Goal: Book appointment/travel/reservation

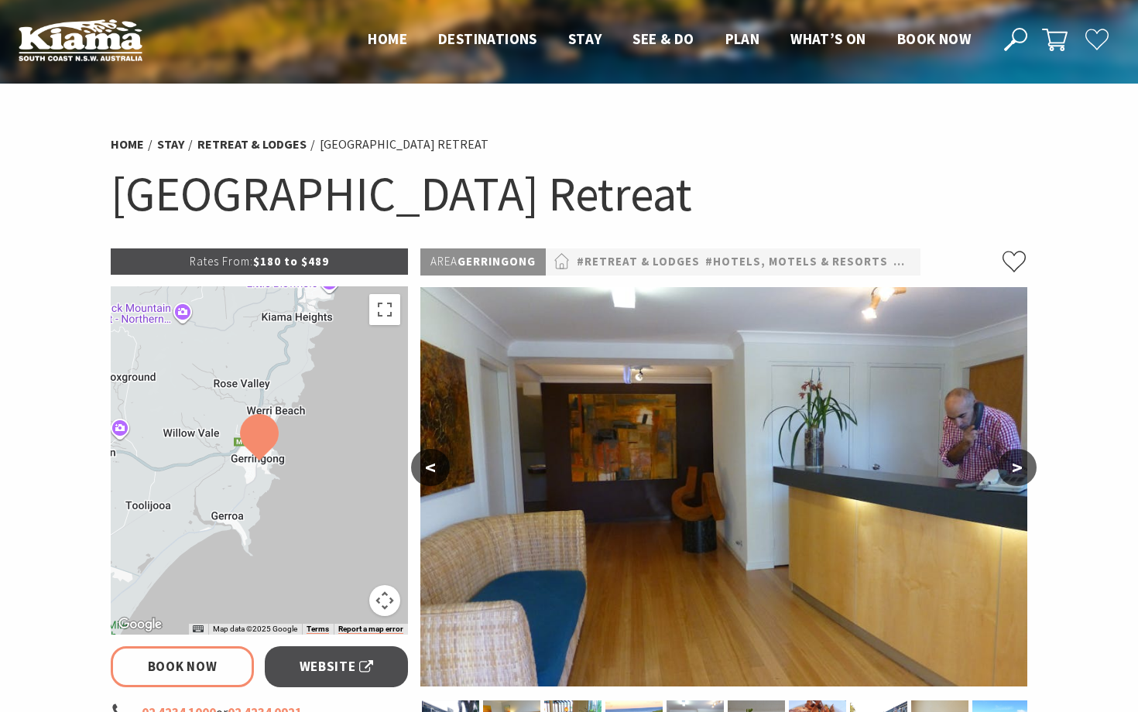
select select "2"
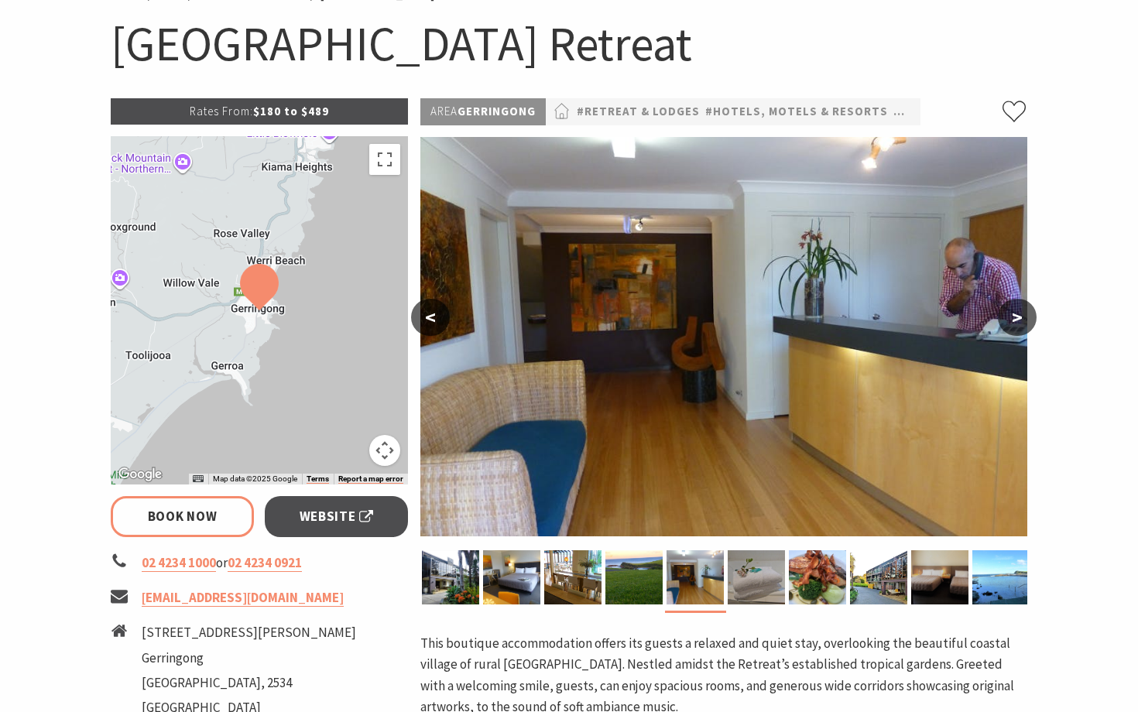
scroll to position [186, 0]
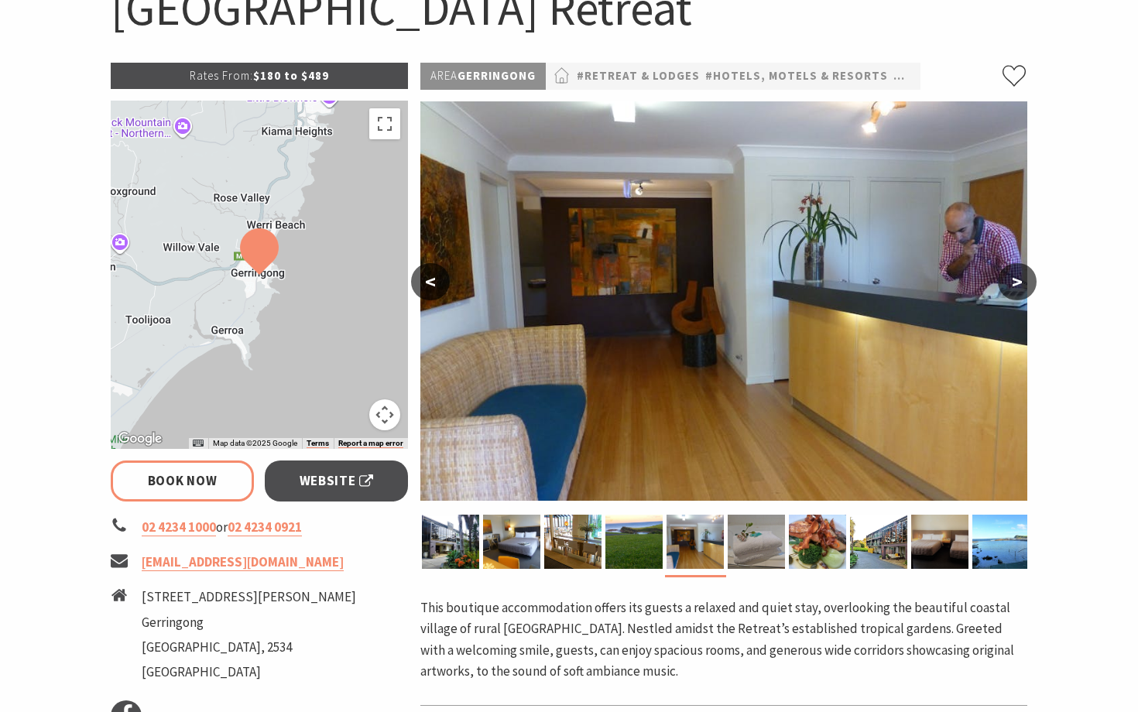
click at [1018, 286] on button ">" at bounding box center [1017, 281] width 39 height 37
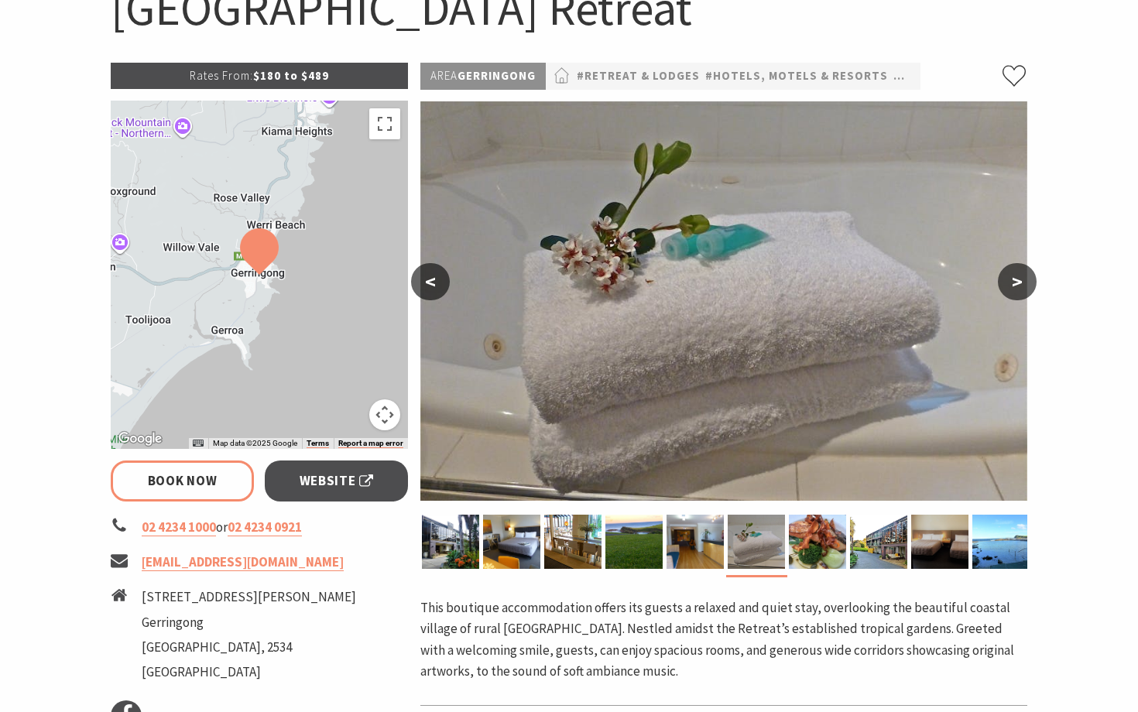
click at [1018, 286] on button ">" at bounding box center [1017, 281] width 39 height 37
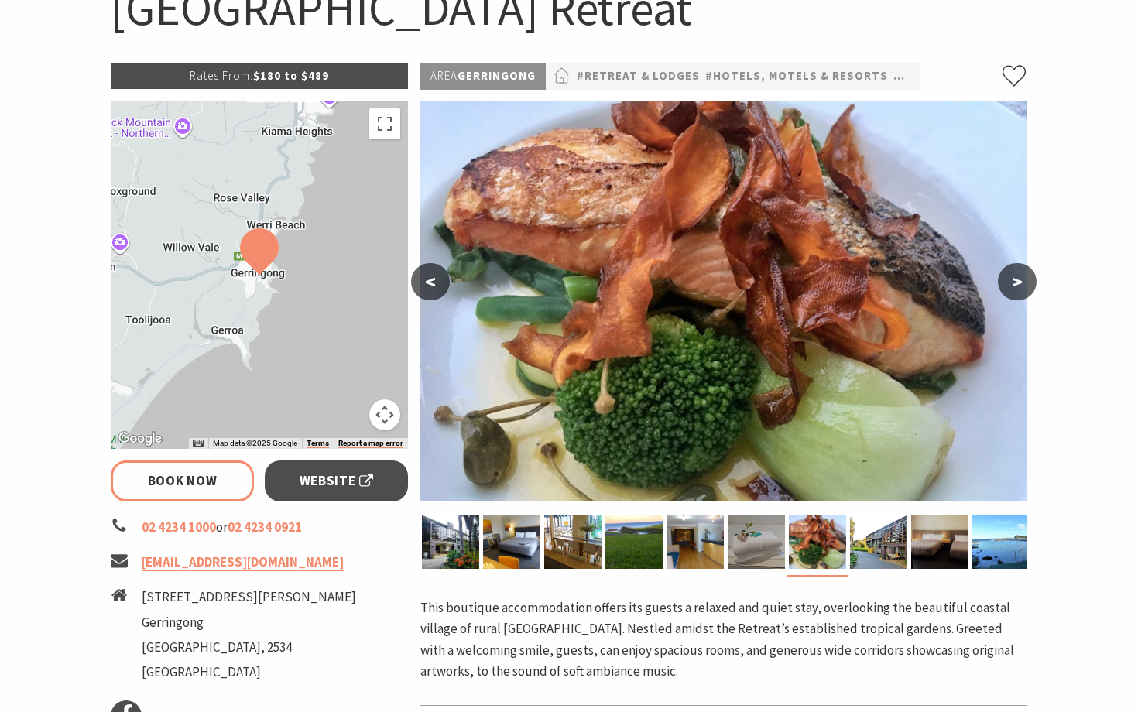
click at [1018, 286] on button ">" at bounding box center [1017, 281] width 39 height 37
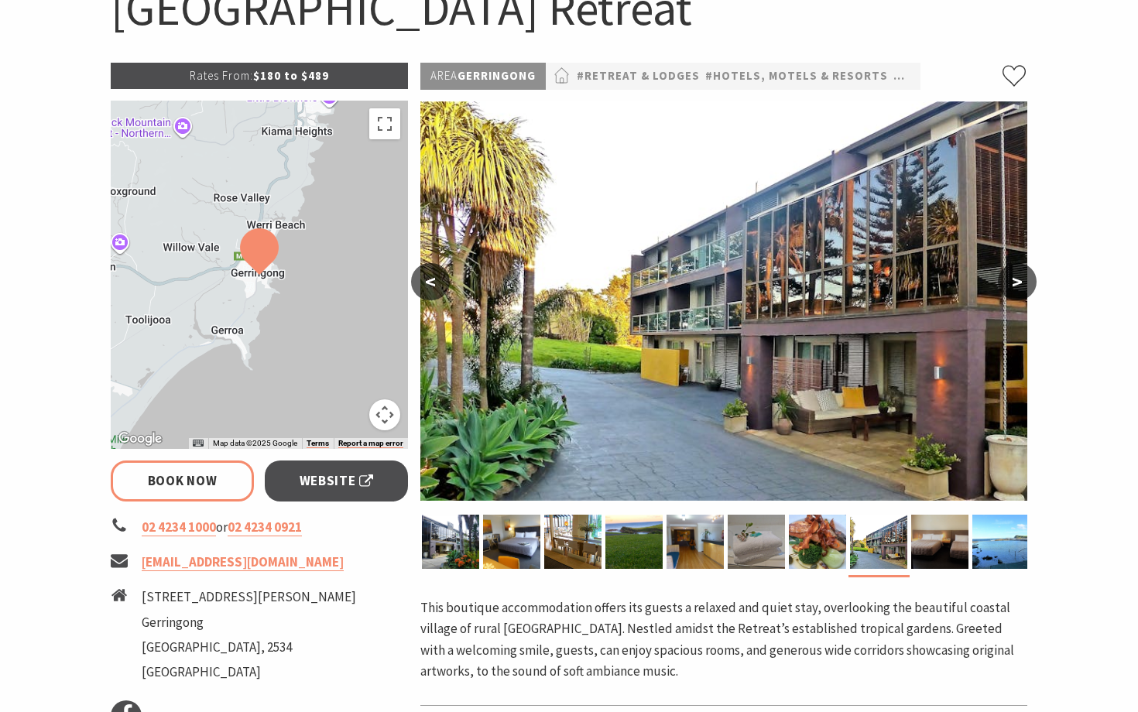
click at [1018, 286] on button ">" at bounding box center [1017, 281] width 39 height 37
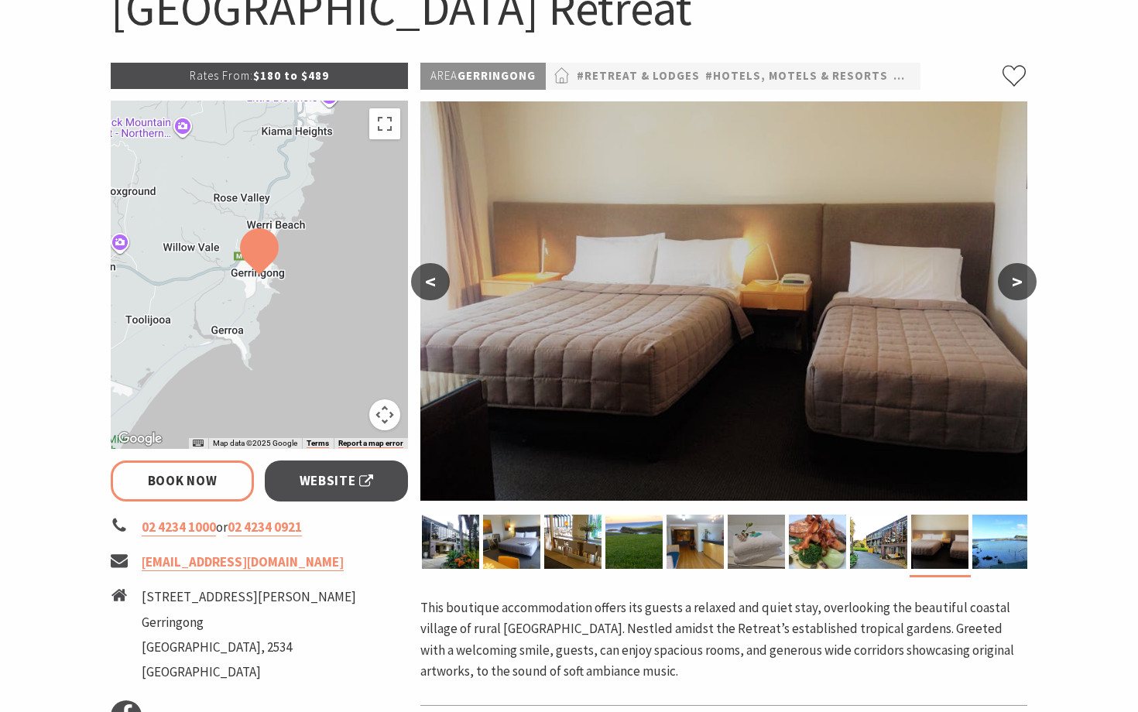
click at [1017, 286] on button ">" at bounding box center [1017, 281] width 39 height 37
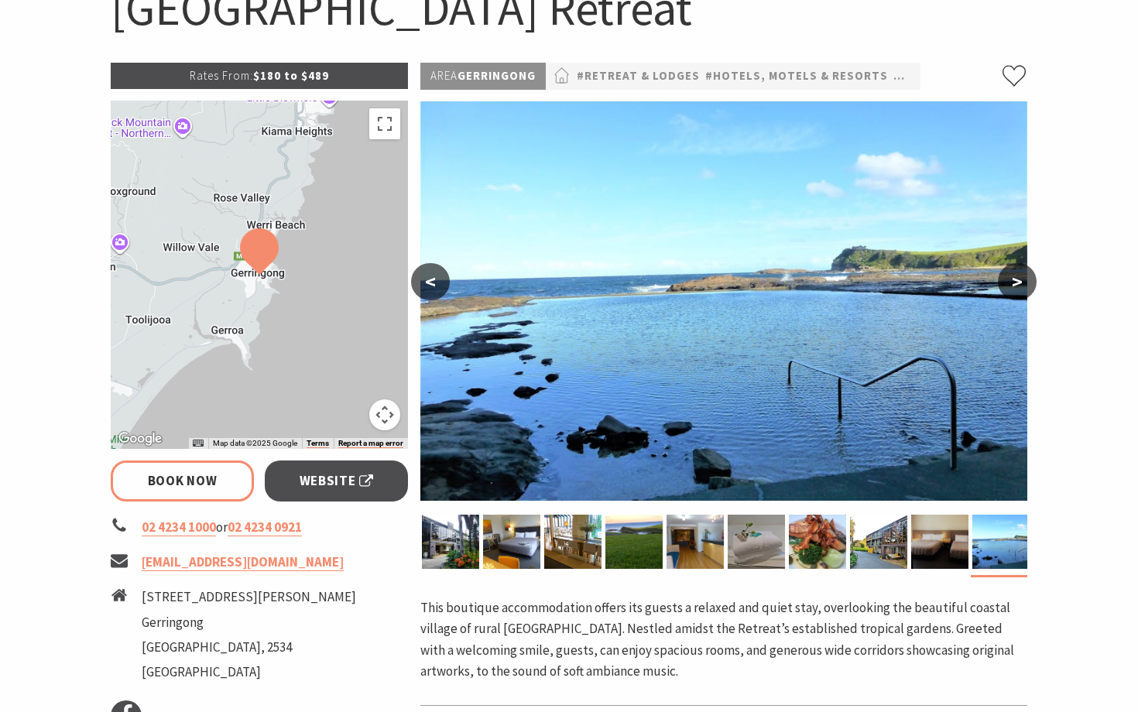
click at [1017, 286] on button ">" at bounding box center [1017, 281] width 39 height 37
click at [1017, 281] on button ">" at bounding box center [1017, 281] width 39 height 37
click at [1011, 278] on button ">" at bounding box center [1017, 281] width 39 height 37
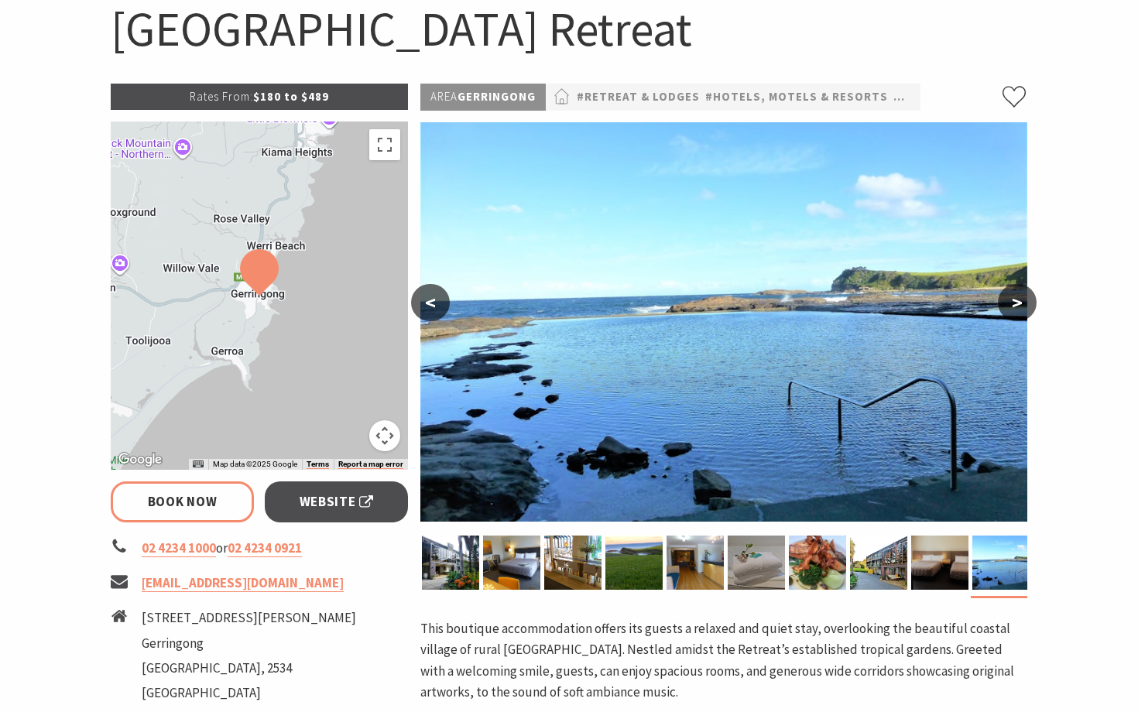
scroll to position [180, 0]
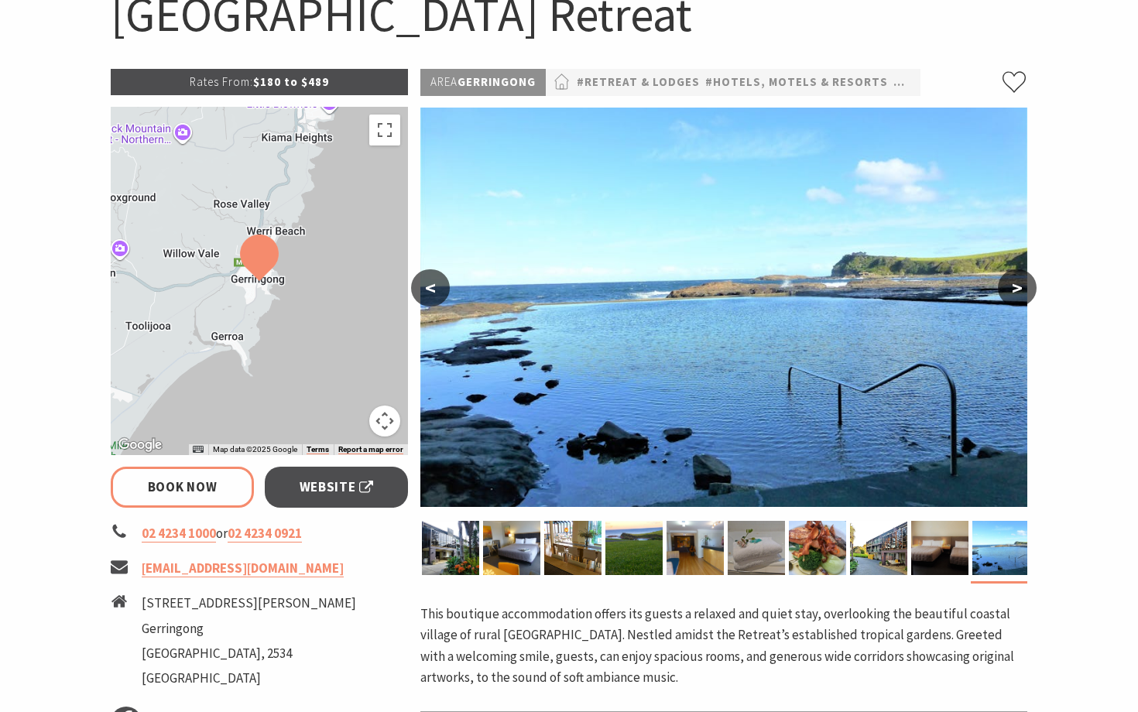
click at [1013, 286] on button ">" at bounding box center [1017, 287] width 39 height 37
select select "2"
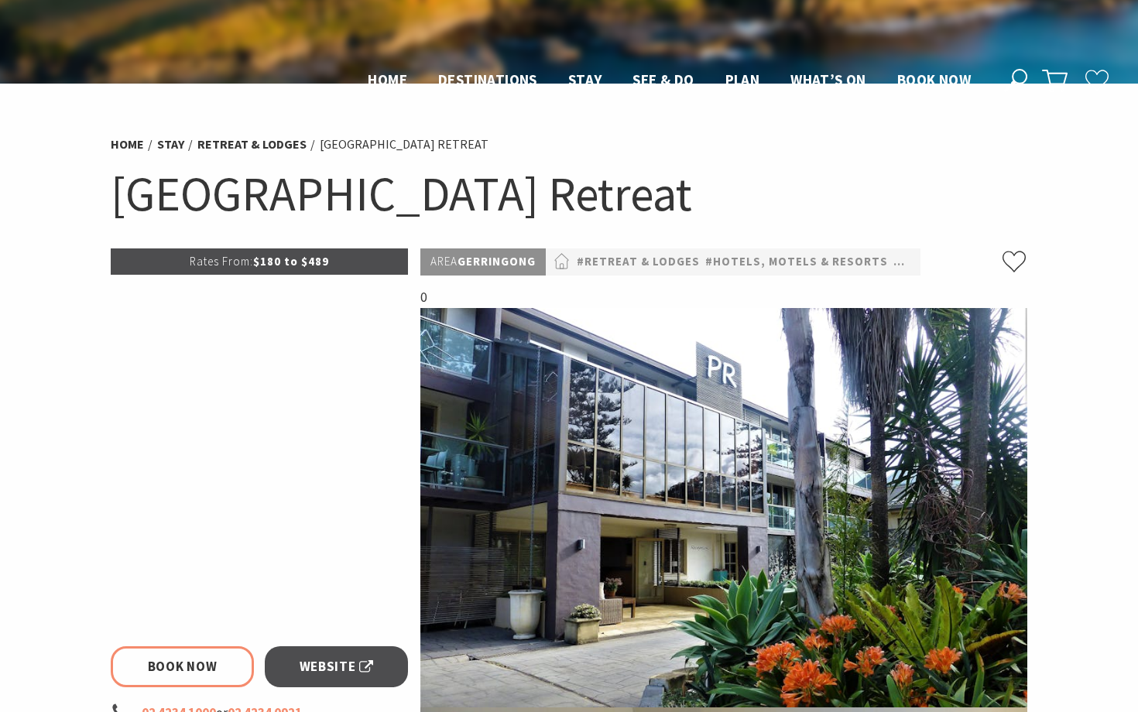
scroll to position [180, 0]
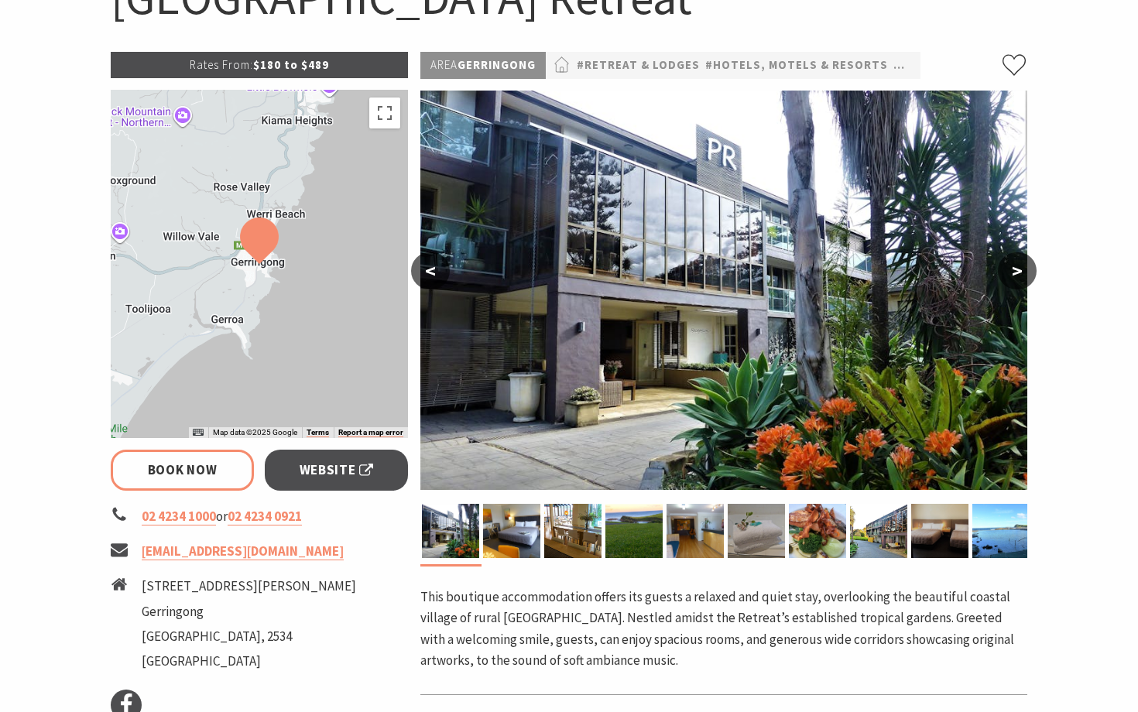
select select "2"
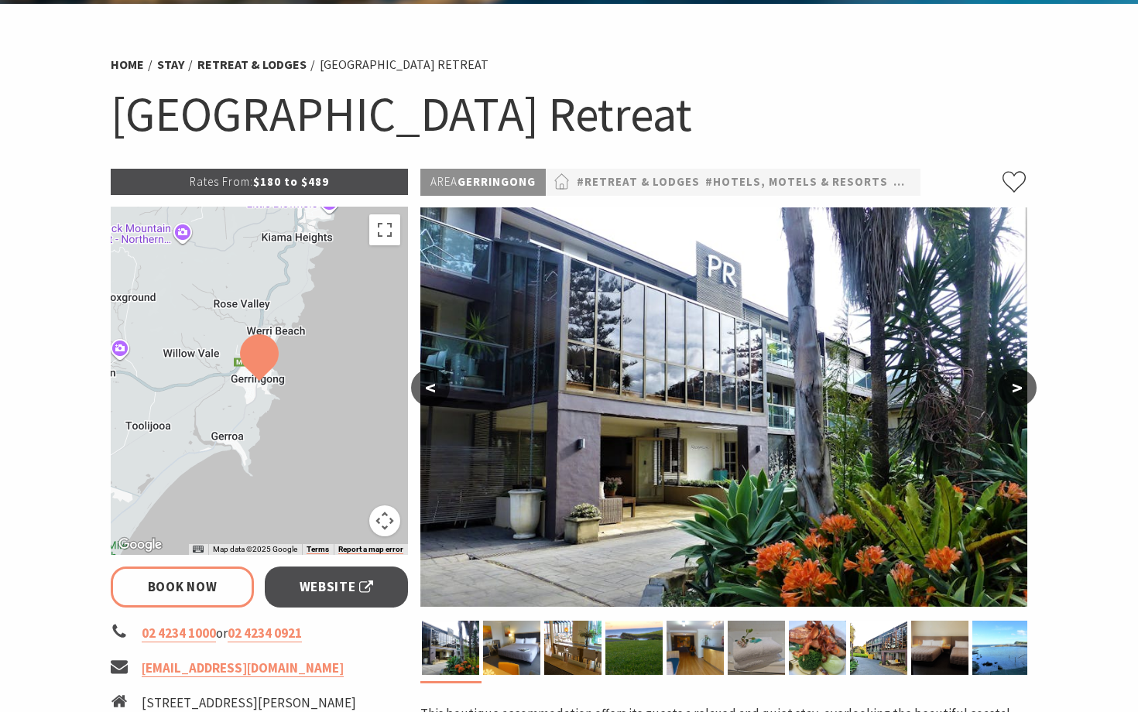
scroll to position [0, 0]
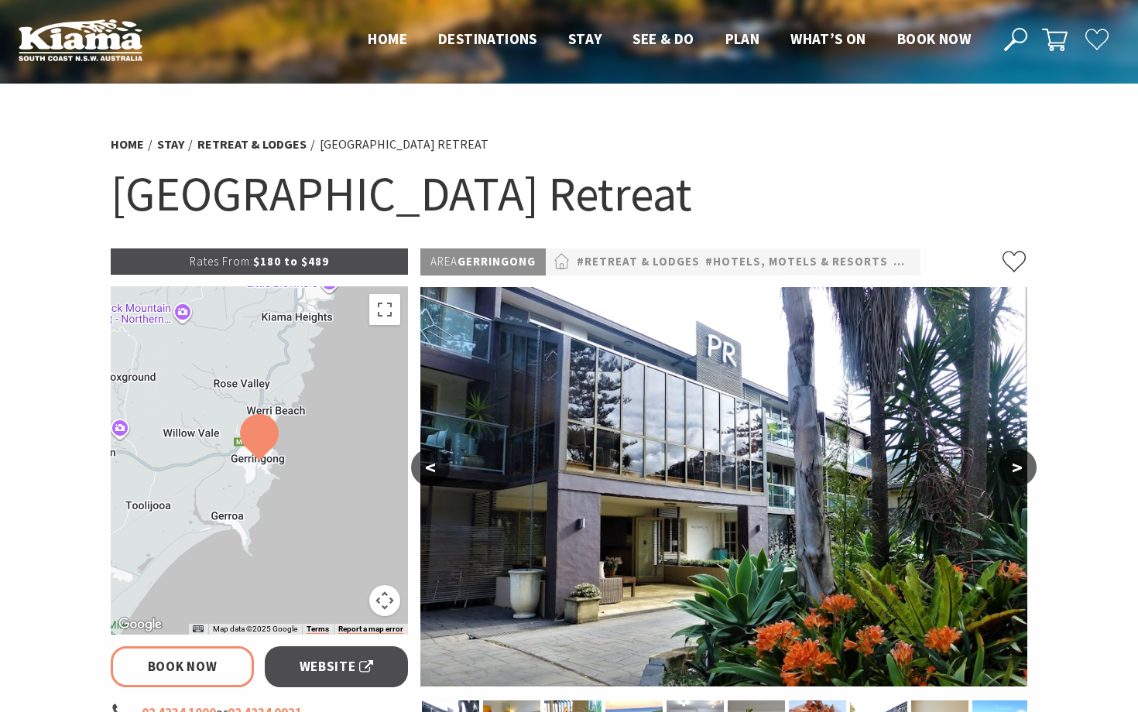
click at [1014, 472] on button ">" at bounding box center [1017, 467] width 39 height 37
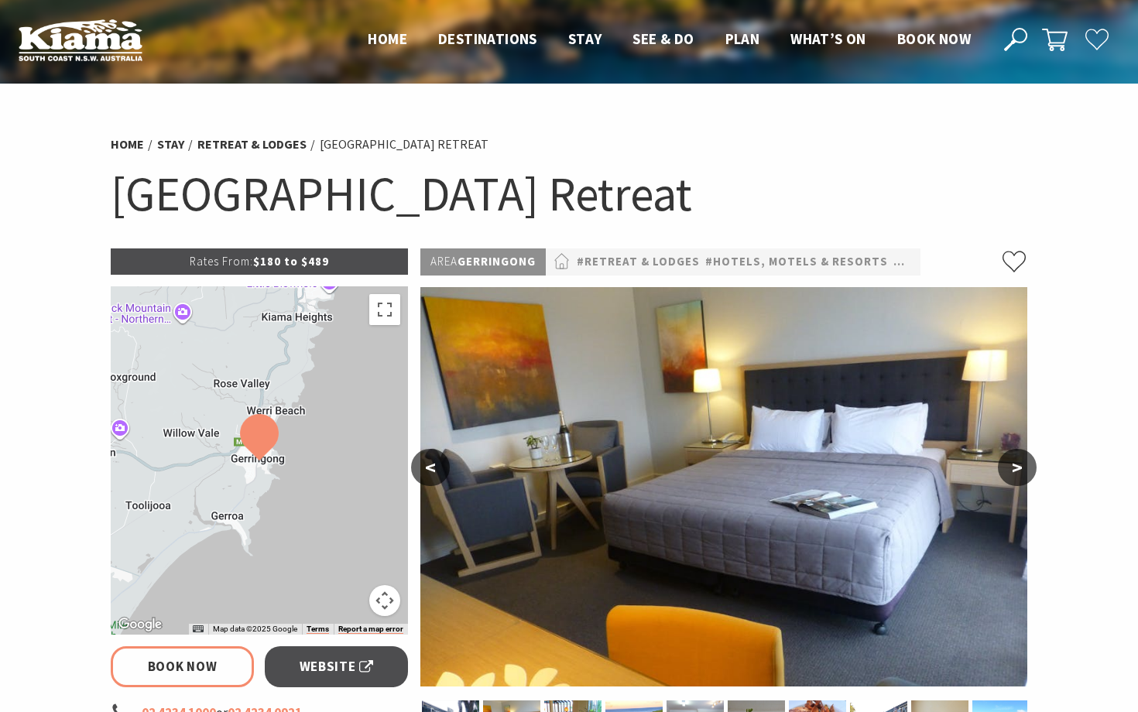
scroll to position [74, 0]
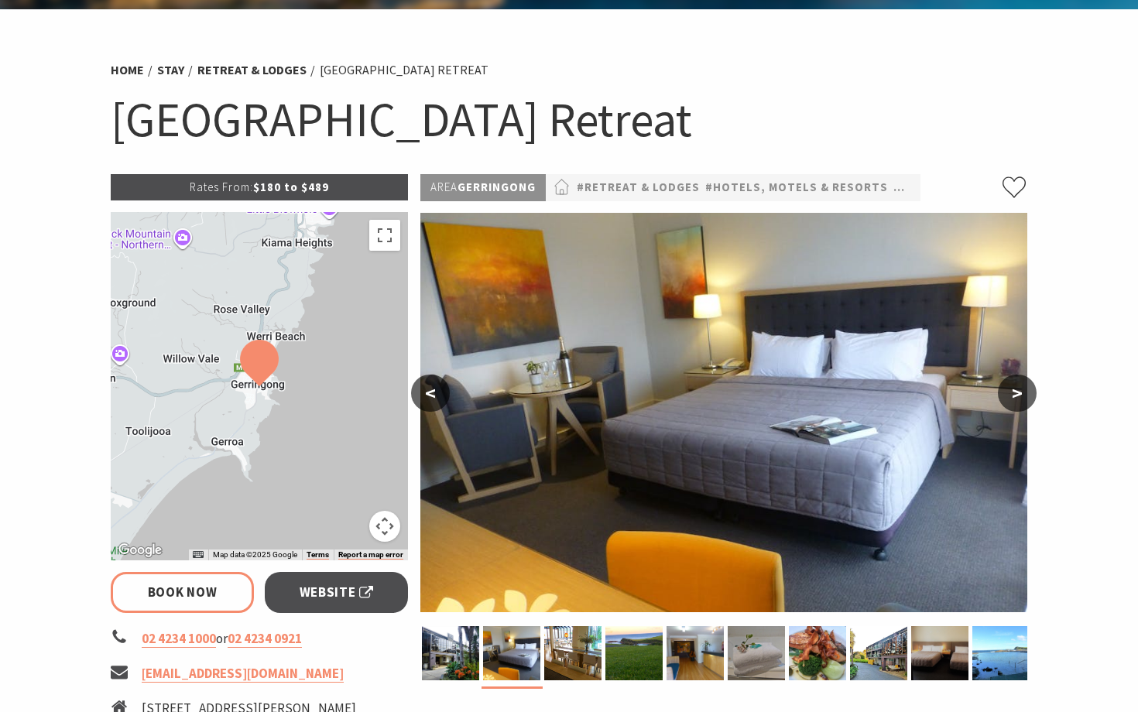
click at [1017, 403] on button ">" at bounding box center [1017, 393] width 39 height 37
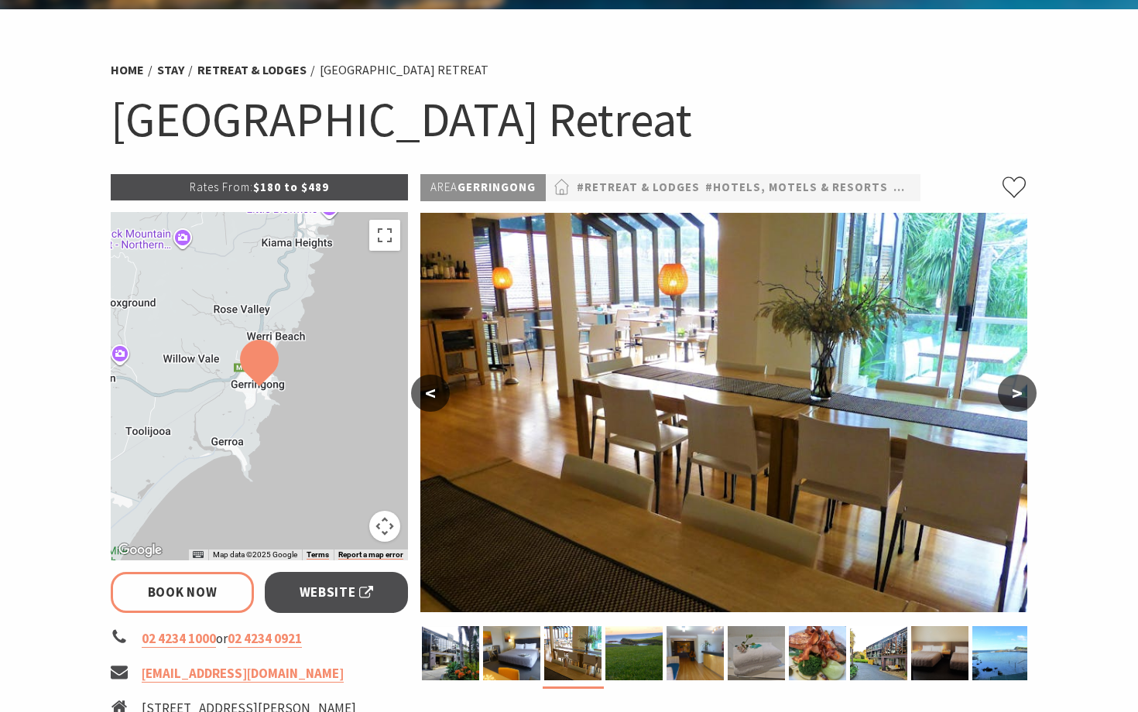
click at [1019, 401] on button ">" at bounding box center [1017, 393] width 39 height 37
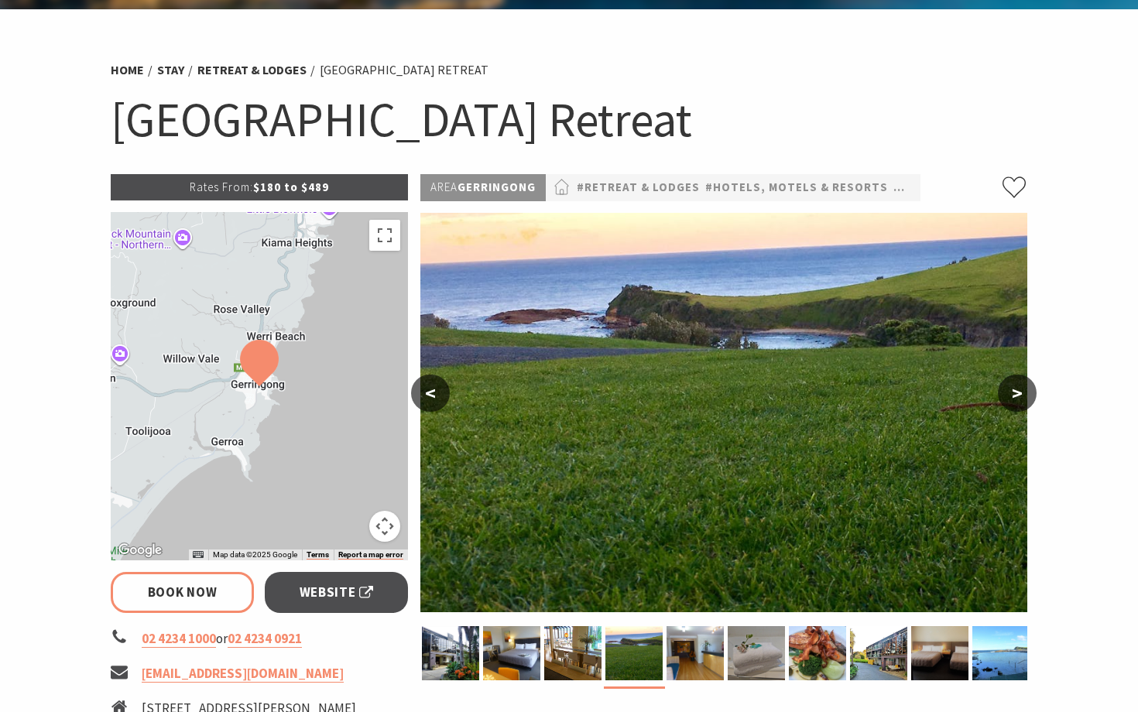
click at [1021, 395] on button ">" at bounding box center [1017, 393] width 39 height 37
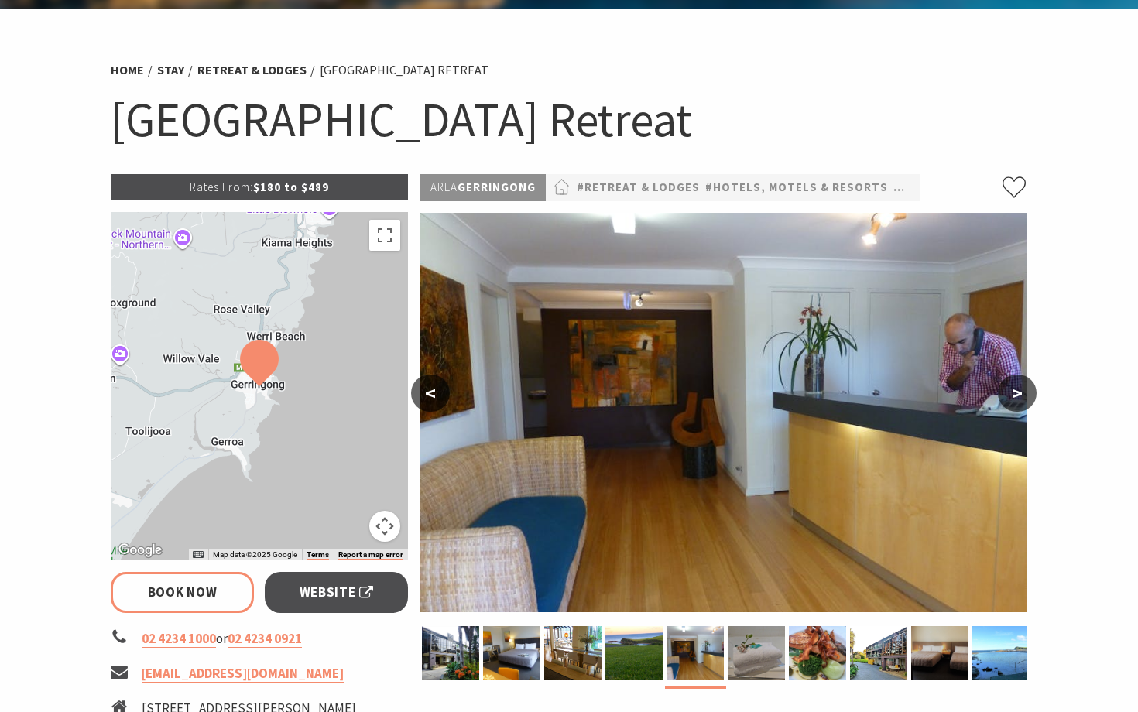
click at [1022, 395] on button ">" at bounding box center [1017, 393] width 39 height 37
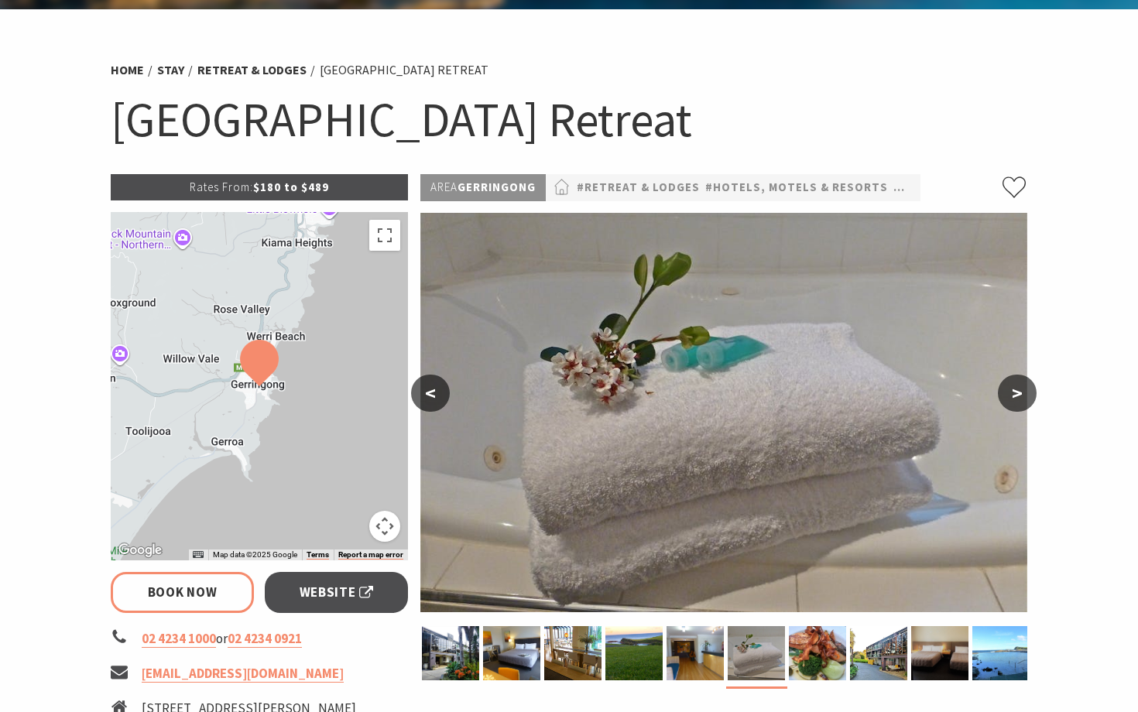
click at [1022, 395] on button ">" at bounding box center [1017, 393] width 39 height 37
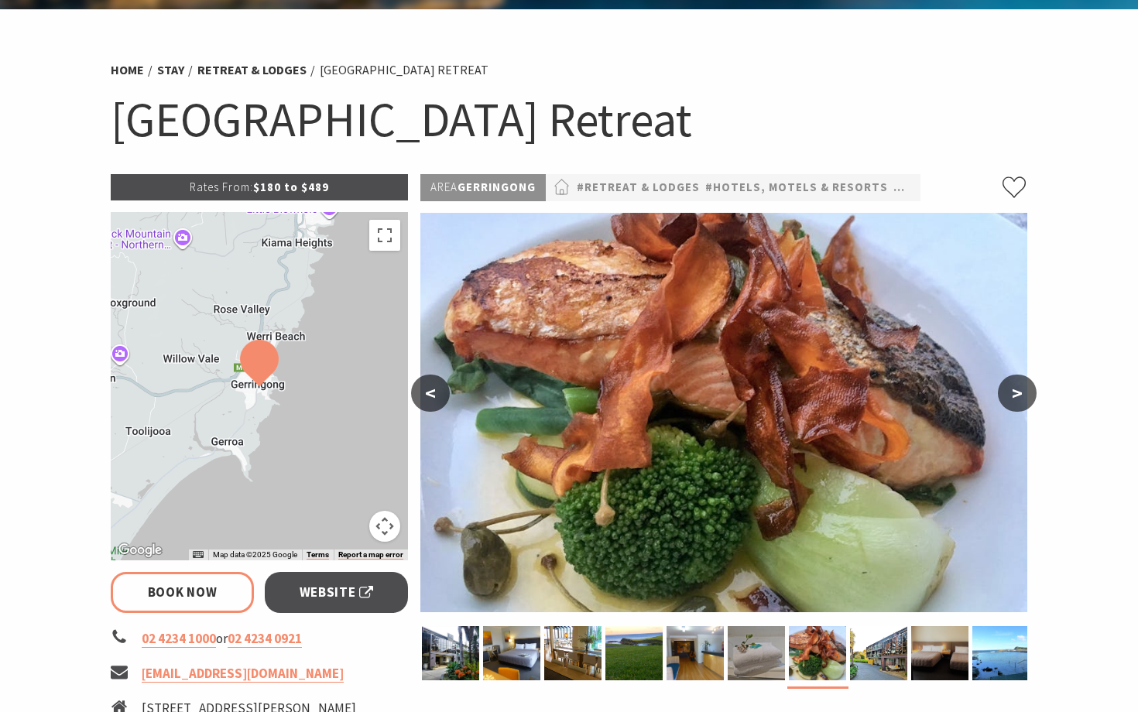
click at [1022, 395] on button ">" at bounding box center [1017, 393] width 39 height 37
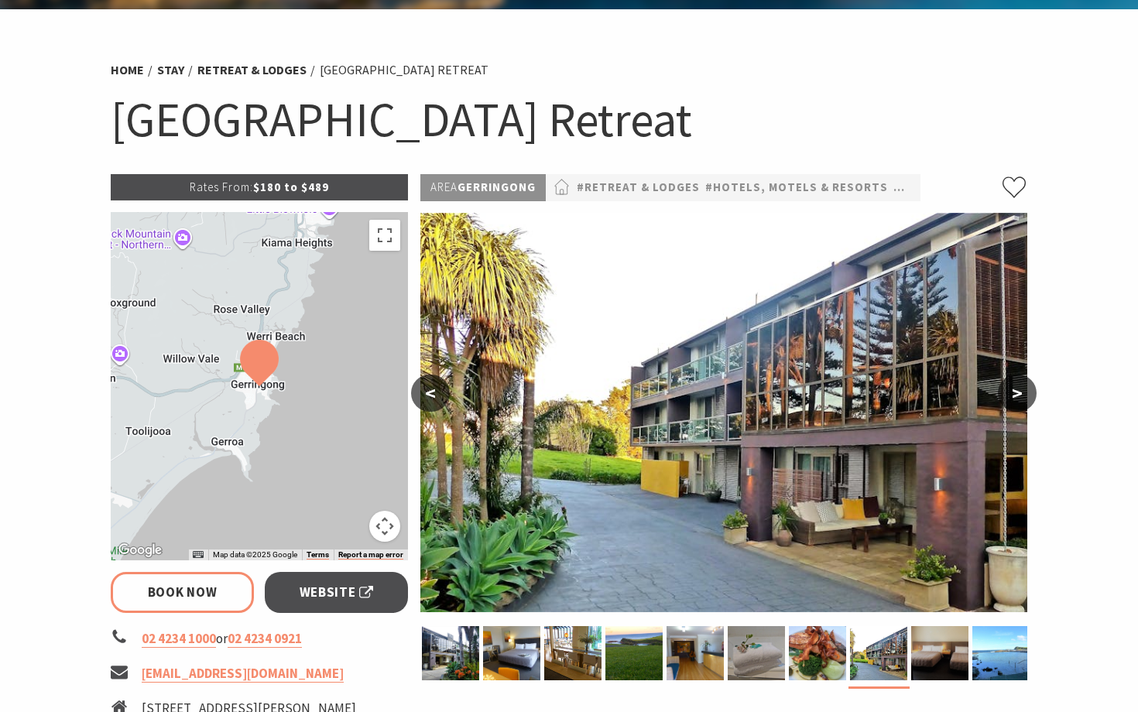
click at [1022, 395] on button ">" at bounding box center [1017, 393] width 39 height 37
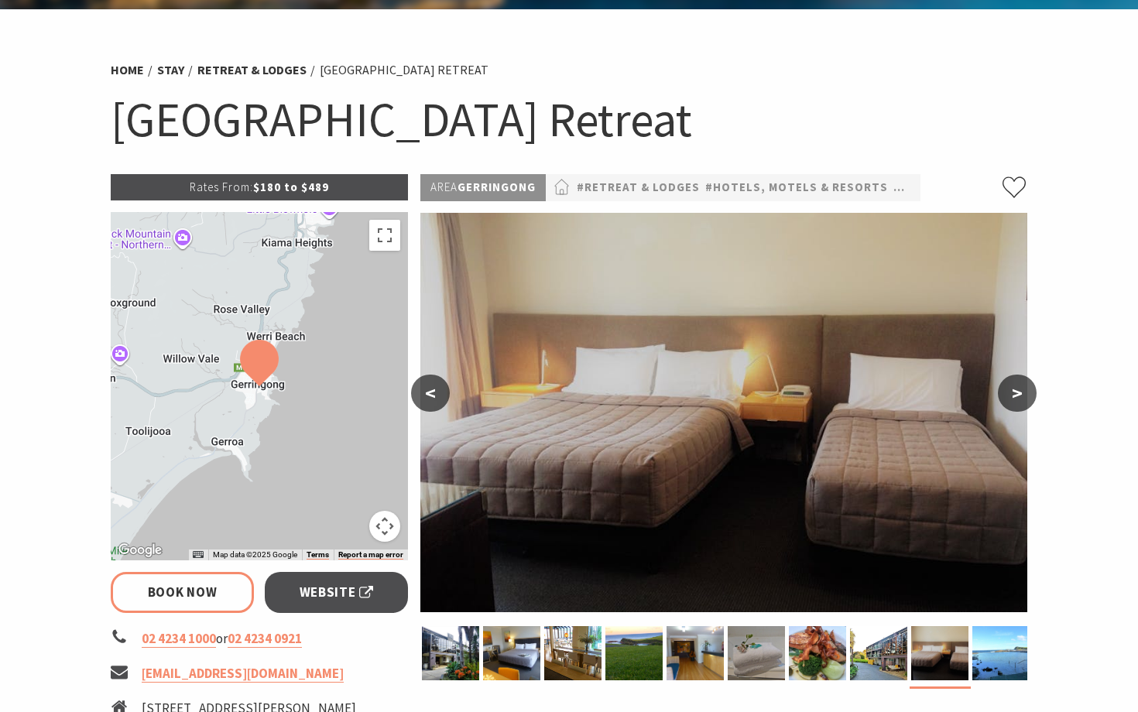
click at [1022, 395] on button ">" at bounding box center [1017, 393] width 39 height 37
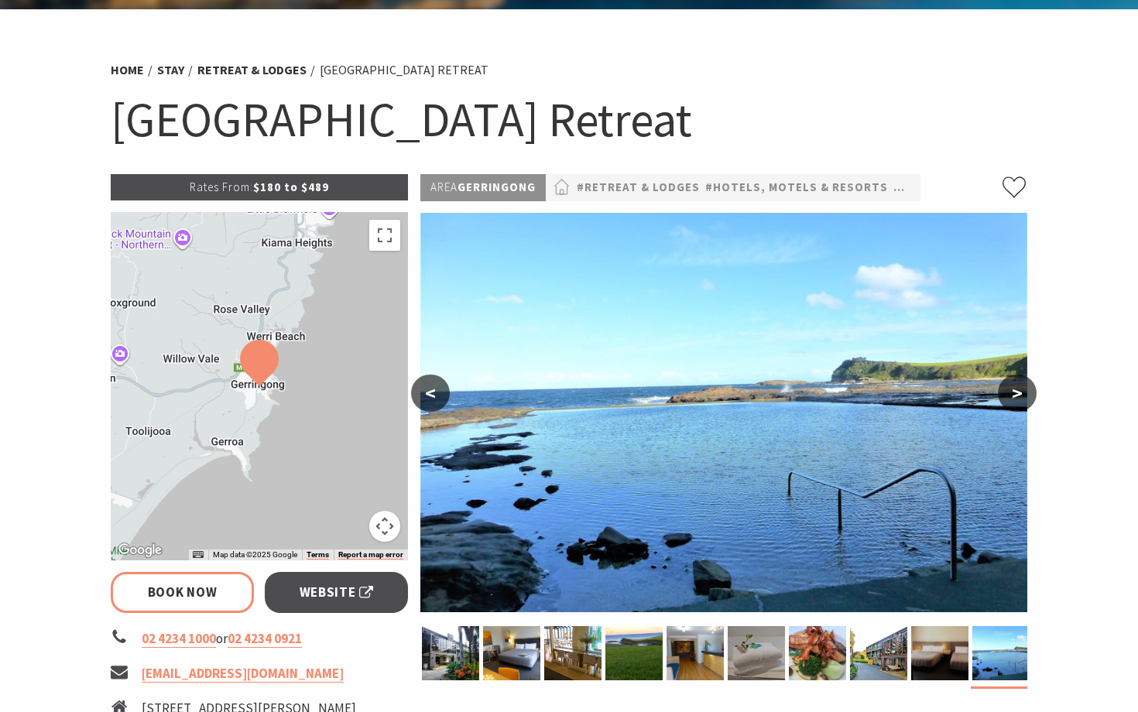
click at [1022, 395] on button ">" at bounding box center [1017, 393] width 39 height 37
click at [1007, 393] on button ">" at bounding box center [1017, 393] width 39 height 37
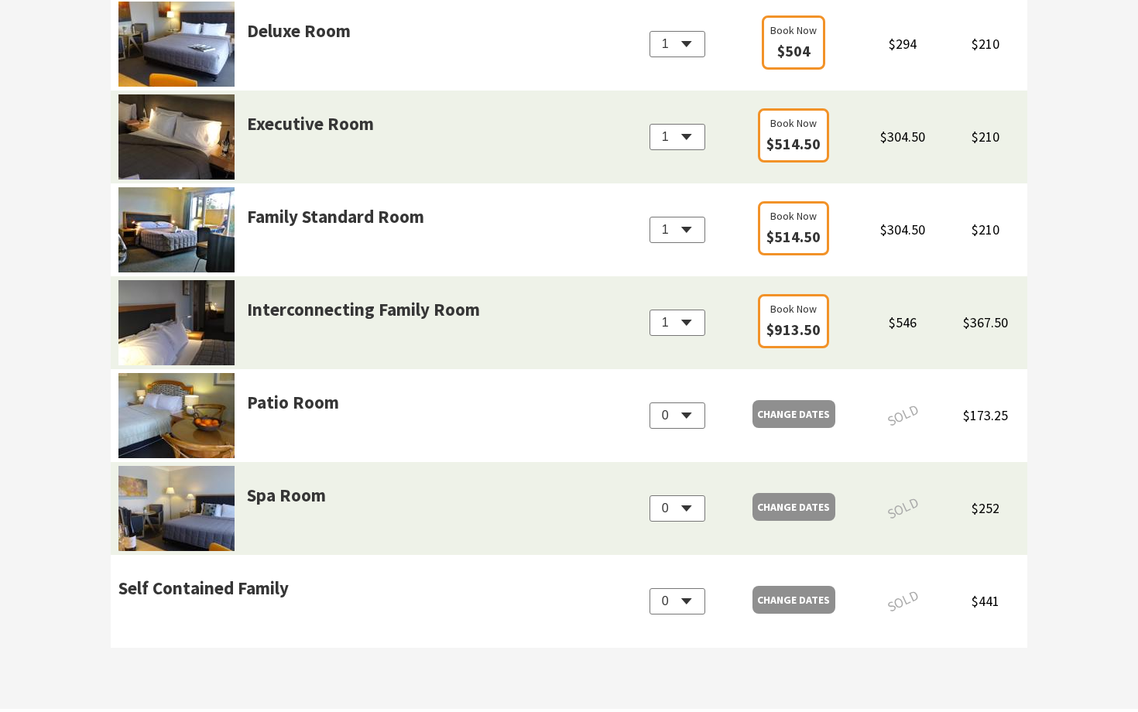
scroll to position [1462, 0]
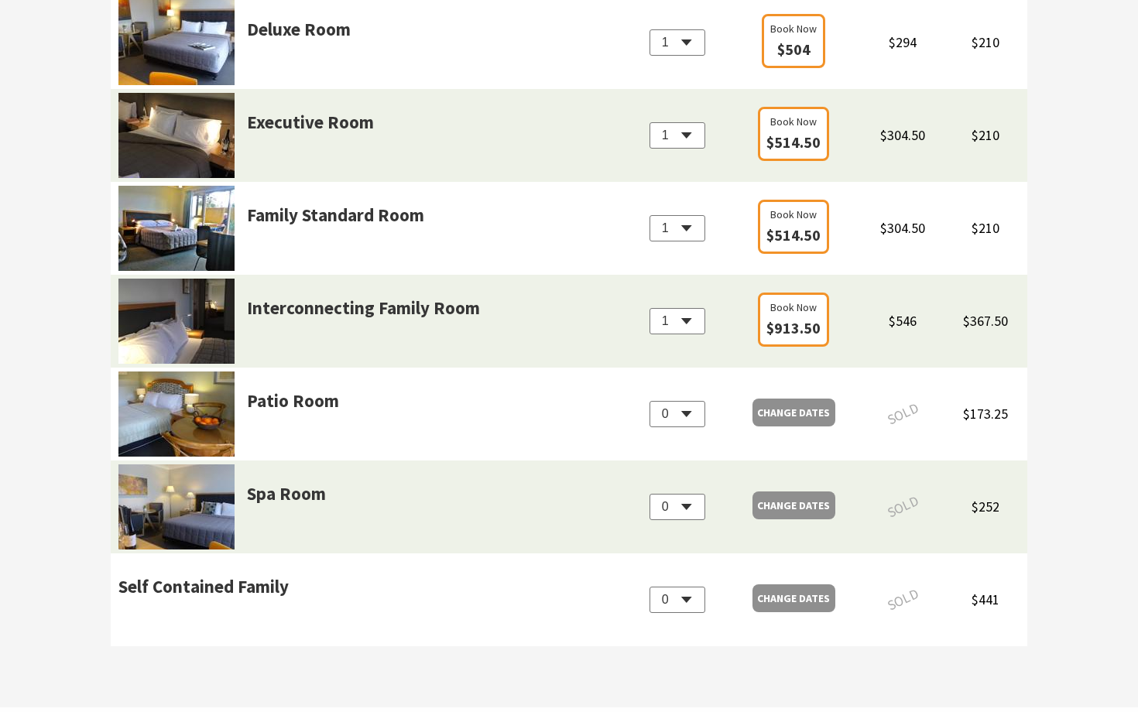
click at [185, 497] on img at bounding box center [176, 507] width 116 height 85
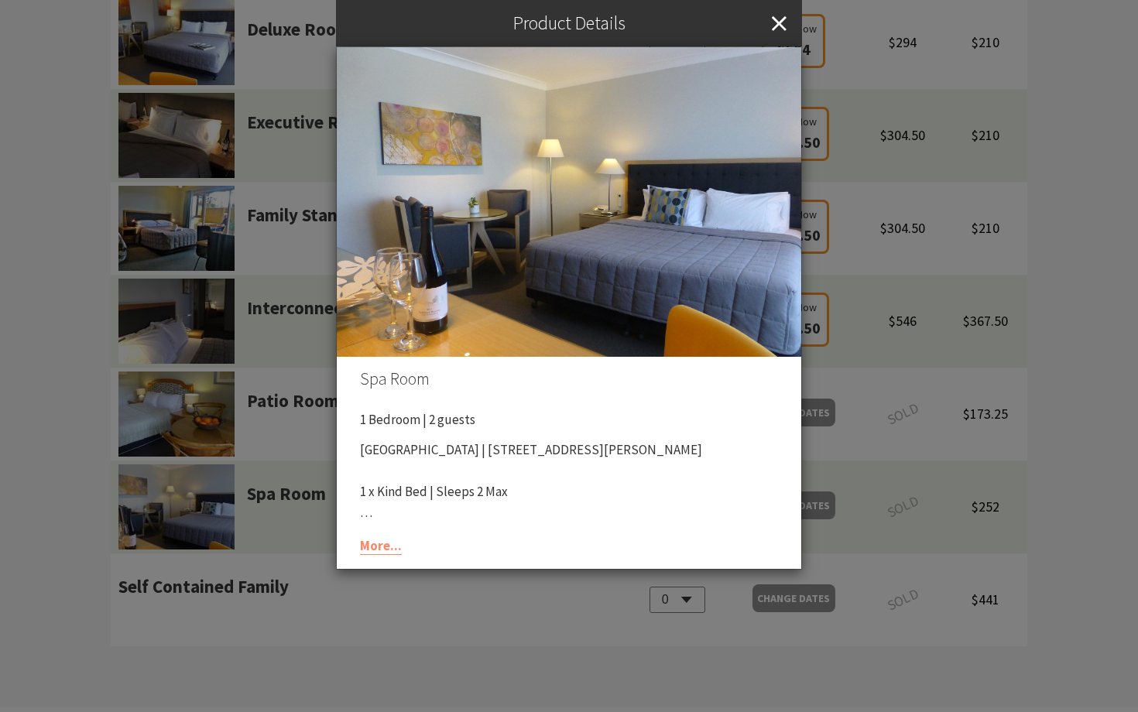
click at [561, 241] on img at bounding box center [569, 202] width 465 height 310
click at [782, 24] on icon "Close" at bounding box center [779, 23] width 15 height 46
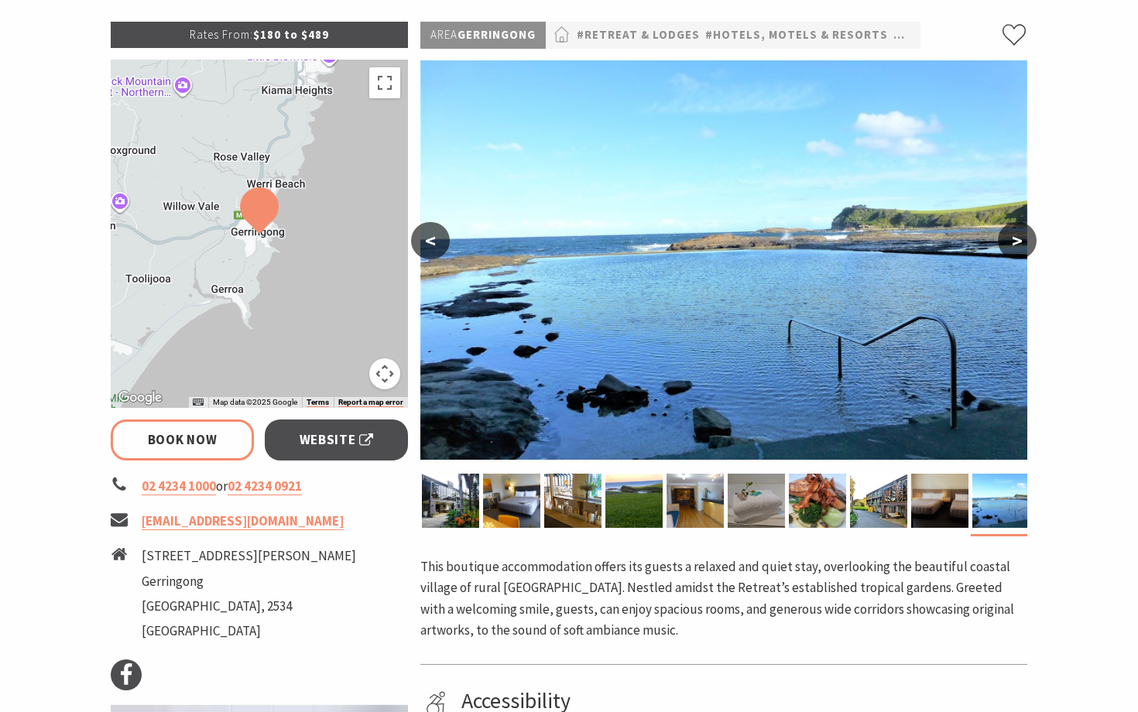
scroll to position [0, 0]
